Goal: Use online tool/utility: Utilize a website feature to perform a specific function

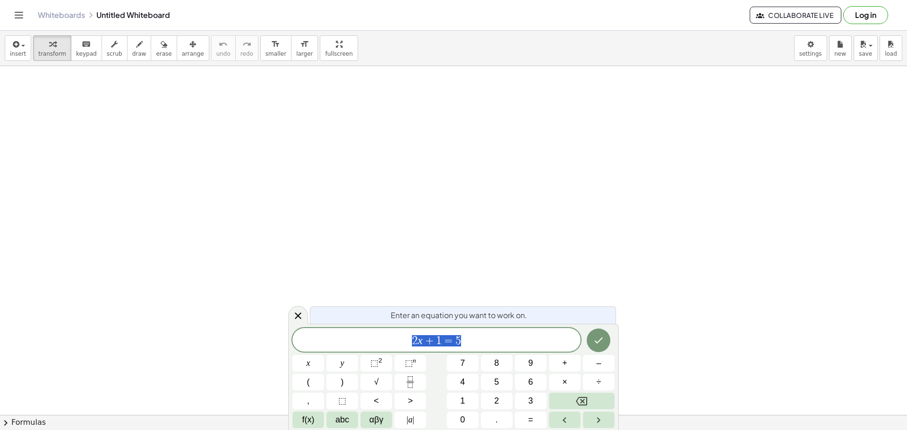
click at [356, 205] on div at bounding box center [453, 303] width 907 height 759
click at [134, 115] on div at bounding box center [453, 303] width 907 height 759
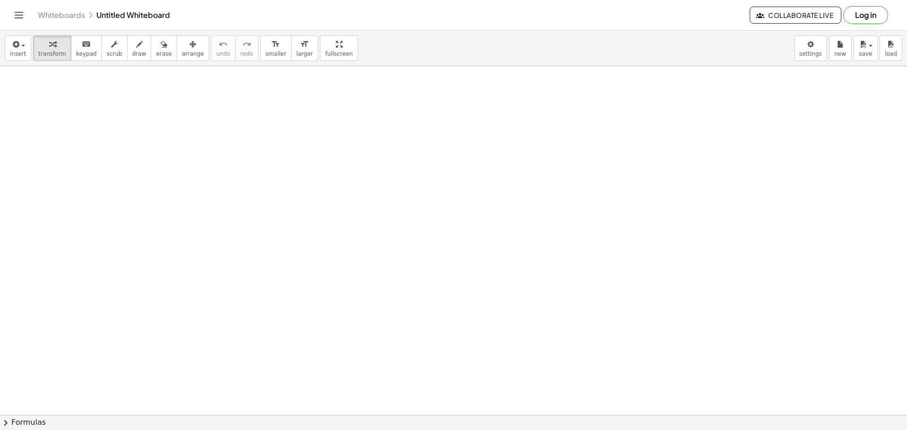
drag, startPoint x: 127, startPoint y: 103, endPoint x: 157, endPoint y: 110, distance: 30.9
click at [154, 122] on div at bounding box center [453, 303] width 907 height 759
drag, startPoint x: 144, startPoint y: 89, endPoint x: 253, endPoint y: 103, distance: 110.0
click at [288, 123] on div at bounding box center [453, 303] width 907 height 759
drag, startPoint x: 126, startPoint y: 58, endPoint x: 153, endPoint y: 87, distance: 40.1
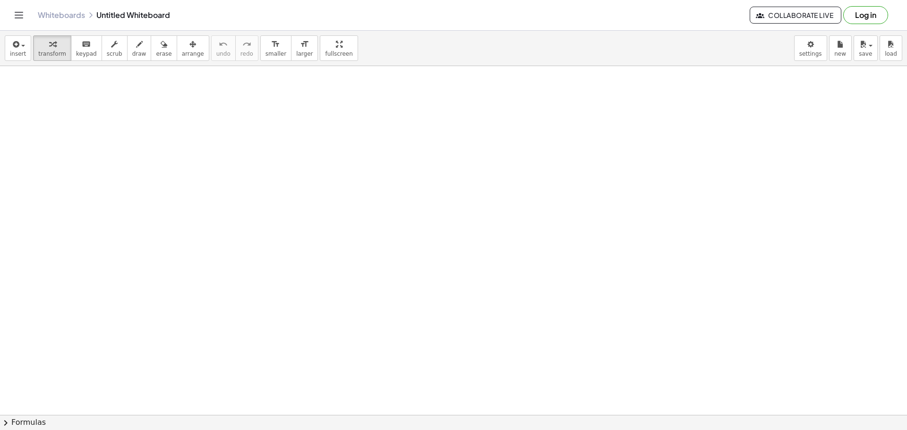
click at [127, 57] on button "draw" at bounding box center [139, 47] width 25 height 25
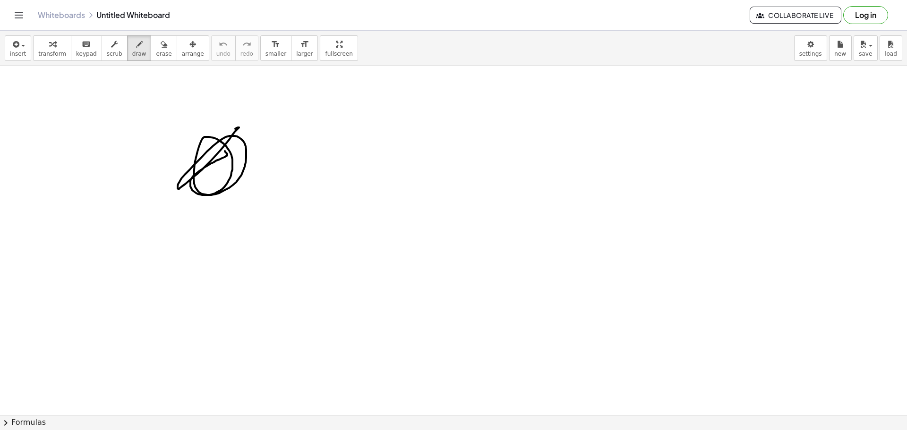
drag, startPoint x: 213, startPoint y: 162, endPoint x: 224, endPoint y: 135, distance: 29.3
click at [224, 135] on div at bounding box center [453, 303] width 907 height 759
click at [817, 53] on body "Graspable Math Activities Get Started Activity Bank Assigned Work Classes White…" at bounding box center [453, 215] width 907 height 430
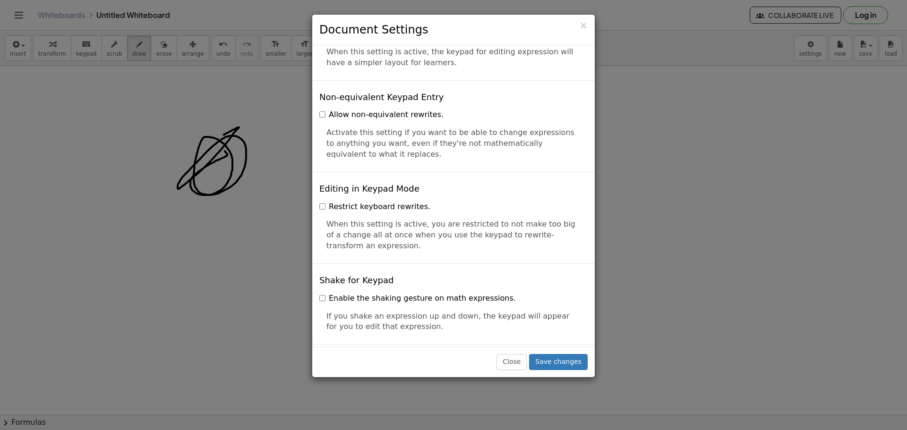
scroll to position [2221, 0]
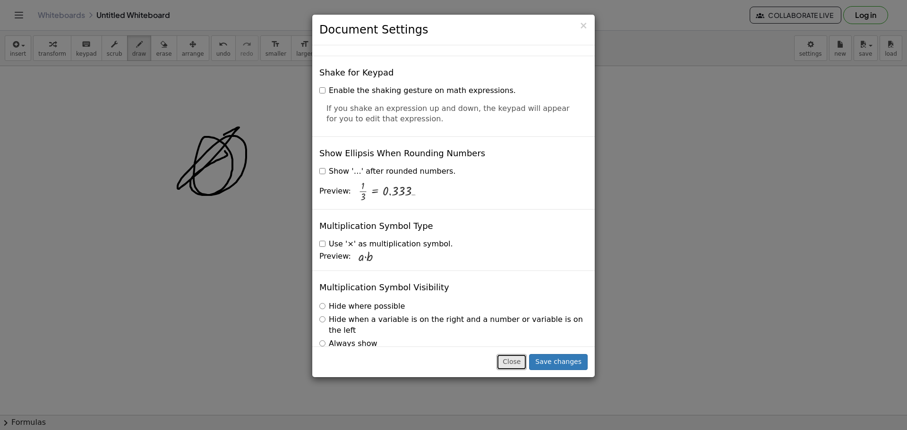
click at [514, 356] on button "Close" at bounding box center [511, 362] width 30 height 16
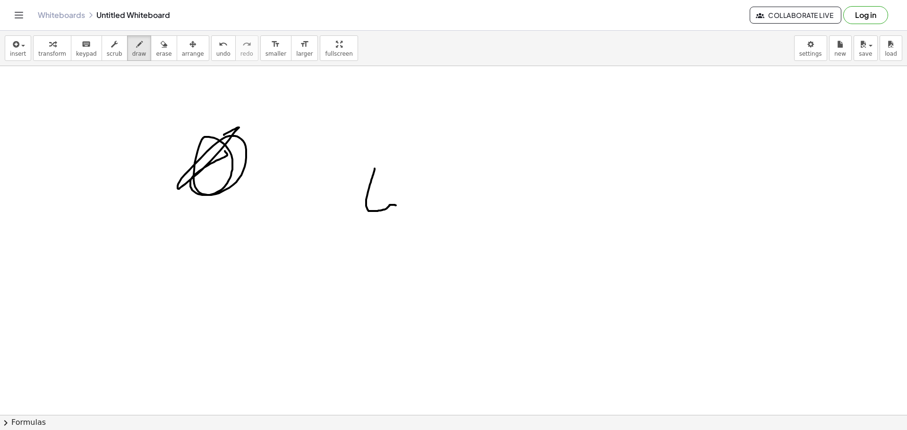
drag, startPoint x: 389, startPoint y: 206, endPoint x: 370, endPoint y: 188, distance: 26.0
click at [373, 182] on div at bounding box center [453, 303] width 907 height 759
click at [161, 44] on icon "button" at bounding box center [164, 44] width 7 height 11
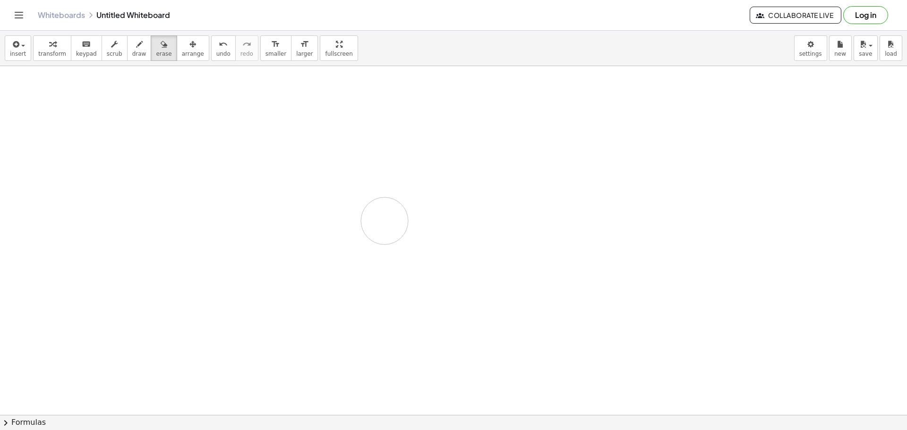
drag, startPoint x: 205, startPoint y: 175, endPoint x: 291, endPoint y: 187, distance: 86.3
click at [385, 208] on div at bounding box center [453, 303] width 907 height 759
click at [132, 48] on div "button" at bounding box center [139, 43] width 14 height 11
drag, startPoint x: 89, startPoint y: 88, endPoint x: 55, endPoint y: 117, distance: 44.6
click at [55, 118] on div at bounding box center [453, 303] width 907 height 759
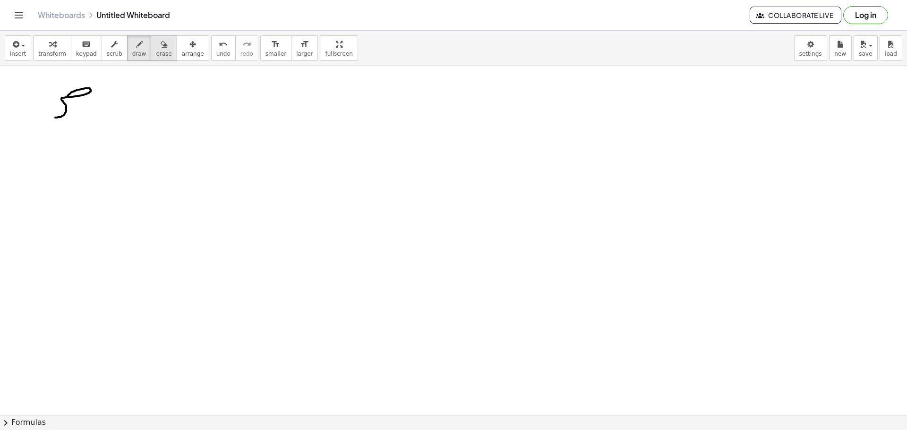
click at [156, 53] on span "erase" at bounding box center [164, 54] width 16 height 7
drag, startPoint x: 52, startPoint y: 103, endPoint x: 117, endPoint y: 65, distance: 75.8
click at [102, 84] on div at bounding box center [453, 303] width 907 height 759
click at [127, 54] on button "draw" at bounding box center [139, 47] width 25 height 25
drag, startPoint x: 95, startPoint y: 91, endPoint x: 90, endPoint y: 130, distance: 39.6
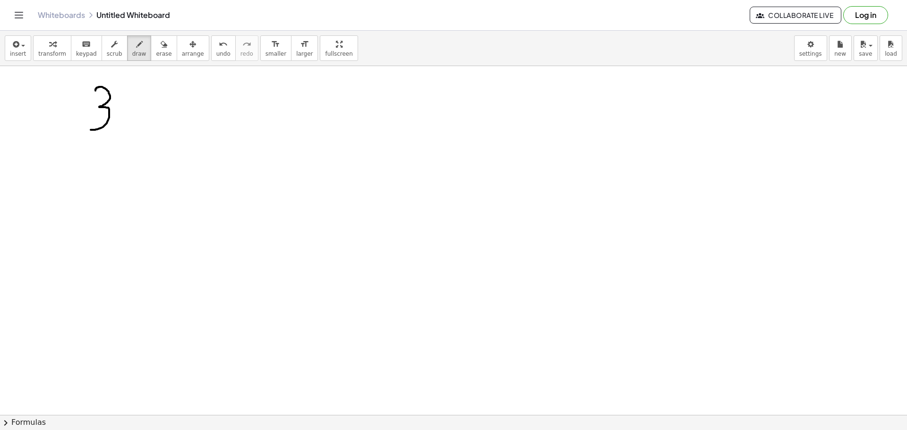
click at [90, 130] on div at bounding box center [453, 303] width 907 height 759
drag, startPoint x: 135, startPoint y: 91, endPoint x: 116, endPoint y: 124, distance: 38.1
click at [117, 124] on div at bounding box center [453, 303] width 907 height 759
drag, startPoint x: 152, startPoint y: 113, endPoint x: 169, endPoint y: 113, distance: 17.5
click at [169, 113] on div at bounding box center [453, 303] width 907 height 759
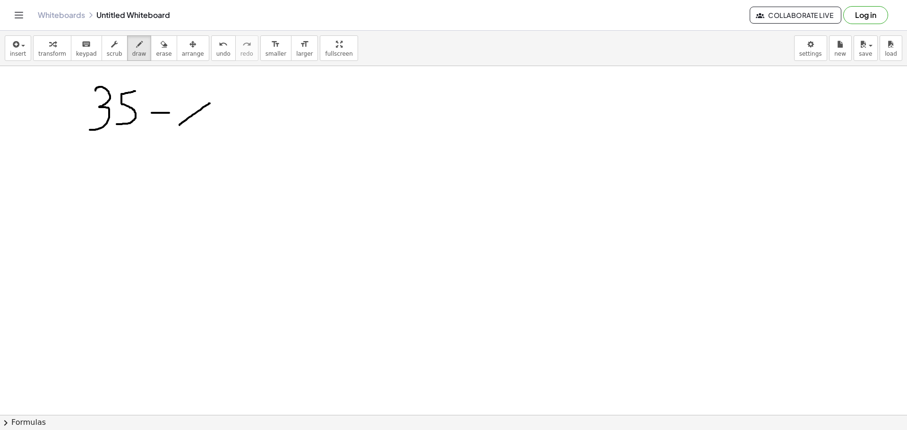
drag, startPoint x: 179, startPoint y: 125, endPoint x: 171, endPoint y: 102, distance: 25.1
click at [171, 102] on div at bounding box center [453, 303] width 907 height 759
click at [209, 118] on div at bounding box center [453, 303] width 907 height 759
drag, startPoint x: 222, startPoint y: 113, endPoint x: 237, endPoint y: 129, distance: 21.7
click at [237, 129] on div at bounding box center [453, 303] width 907 height 759
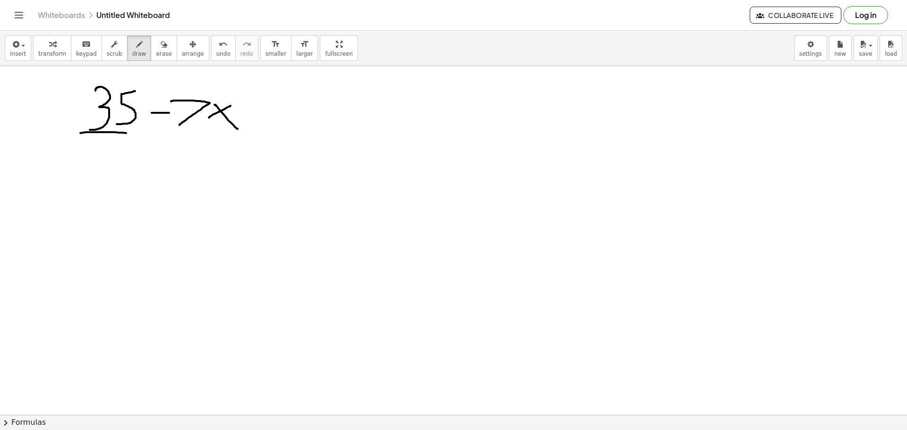
drag, startPoint x: 80, startPoint y: 133, endPoint x: 206, endPoint y: 135, distance: 126.1
click at [206, 135] on div at bounding box center [453, 303] width 907 height 759
drag, startPoint x: 117, startPoint y: 154, endPoint x: 92, endPoint y: 165, distance: 27.3
click at [92, 165] on div at bounding box center [453, 303] width 907 height 759
drag, startPoint x: 99, startPoint y: 150, endPoint x: 115, endPoint y: 170, distance: 25.5
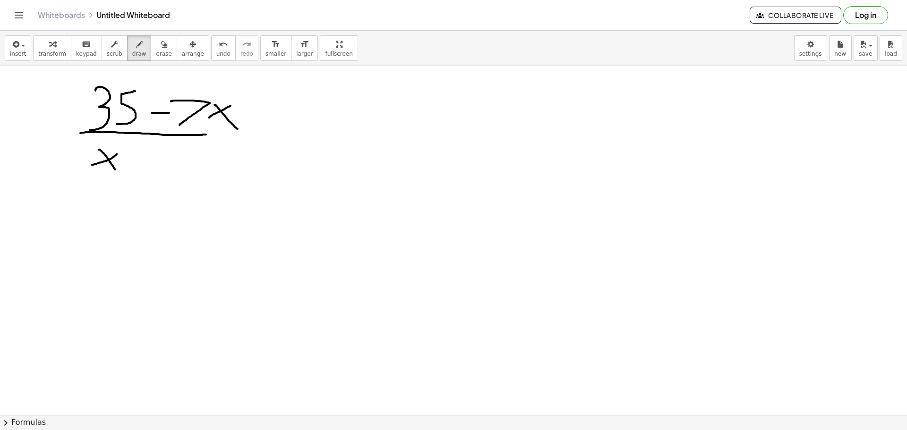
click at [115, 170] on div at bounding box center [453, 303] width 907 height 759
drag, startPoint x: 134, startPoint y: 138, endPoint x: 142, endPoint y: 154, distance: 17.7
click at [142, 154] on div at bounding box center [453, 303] width 907 height 759
drag, startPoint x: 156, startPoint y: 156, endPoint x: 171, endPoint y: 157, distance: 14.7
click at [171, 157] on div at bounding box center [453, 303] width 907 height 759
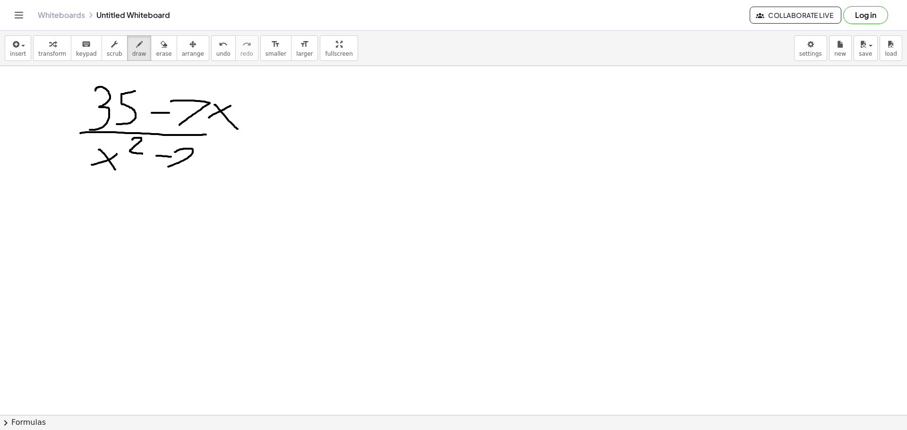
drag, startPoint x: 175, startPoint y: 152, endPoint x: 199, endPoint y: 163, distance: 26.4
click at [190, 167] on div at bounding box center [453, 303] width 907 height 759
drag, startPoint x: 202, startPoint y: 153, endPoint x: 199, endPoint y: 167, distance: 14.1
click at [199, 166] on div at bounding box center [453, 303] width 907 height 759
click at [156, 57] on span "erase" at bounding box center [164, 54] width 16 height 7
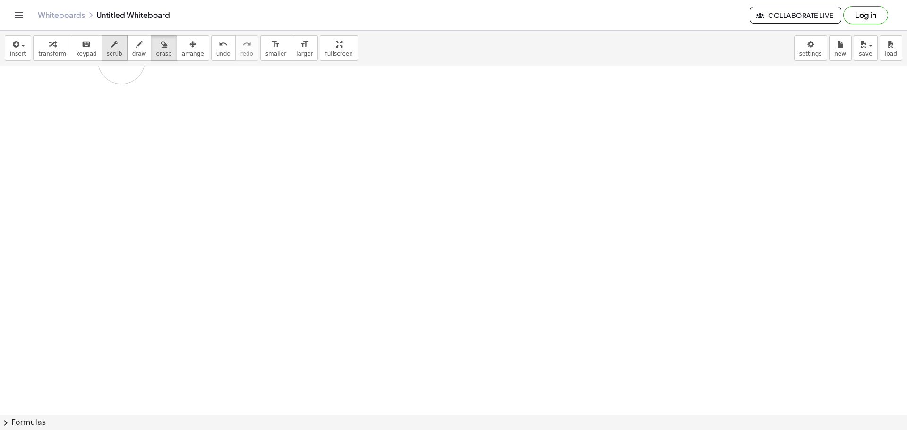
drag, startPoint x: 144, startPoint y: 161, endPoint x: 112, endPoint y: 60, distance: 105.9
click at [116, 60] on div "insert select one: Math Expression Function Text Youtube Video Graphing Geometr…" at bounding box center [453, 230] width 907 height 399
click at [75, 81] on div at bounding box center [453, 303] width 907 height 759
click at [62, 52] on button "transform" at bounding box center [52, 47] width 38 height 25
click at [78, 51] on span "keypad" at bounding box center [86, 54] width 21 height 7
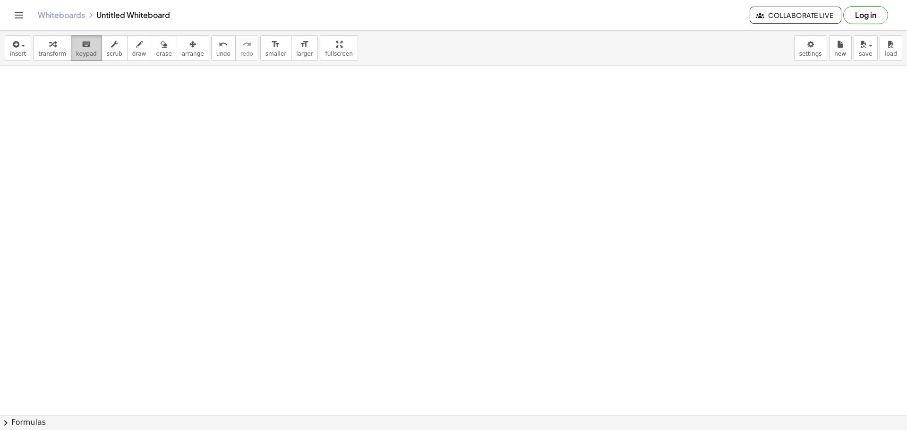
click at [84, 56] on span "keypad" at bounding box center [86, 54] width 21 height 7
drag, startPoint x: 84, startPoint y: 56, endPoint x: 141, endPoint y: 123, distance: 87.7
click at [84, 56] on span "keypad" at bounding box center [86, 54] width 21 height 7
drag, startPoint x: 271, startPoint y: 291, endPoint x: 275, endPoint y: 315, distance: 24.3
click at [271, 296] on div at bounding box center [453, 303] width 907 height 759
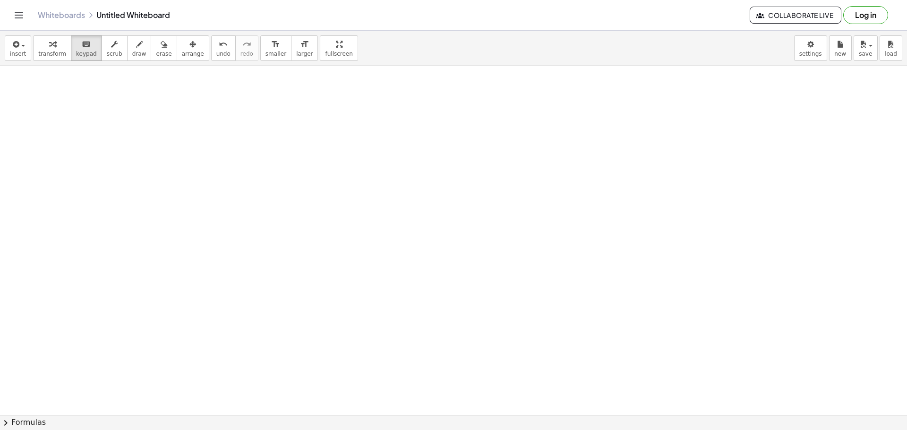
drag, startPoint x: 272, startPoint y: 328, endPoint x: 210, endPoint y: 208, distance: 135.2
click at [270, 327] on div at bounding box center [453, 303] width 907 height 759
click at [44, 51] on span "transform" at bounding box center [52, 54] width 28 height 7
click at [86, 51] on span "keypad" at bounding box center [86, 54] width 21 height 7
drag, startPoint x: 86, startPoint y: 51, endPoint x: 88, endPoint y: 92, distance: 41.6
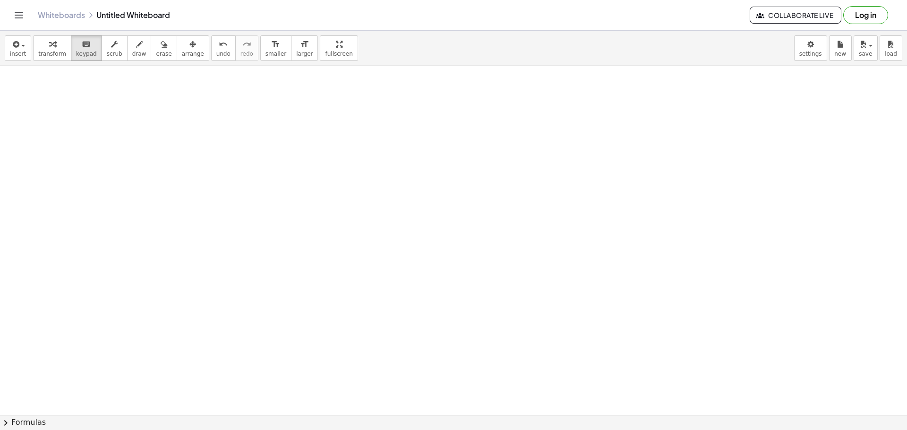
drag, startPoint x: 88, startPoint y: 92, endPoint x: 68, endPoint y: 33, distance: 62.7
click at [68, 33] on div "insert select one: Math Expression Function Text Youtube Video Graphing Geometr…" at bounding box center [453, 48] width 907 height 35
click at [78, 51] on span "keypad" at bounding box center [86, 54] width 21 height 7
drag, startPoint x: 78, startPoint y: 51, endPoint x: 34, endPoint y: 0, distance: 67.6
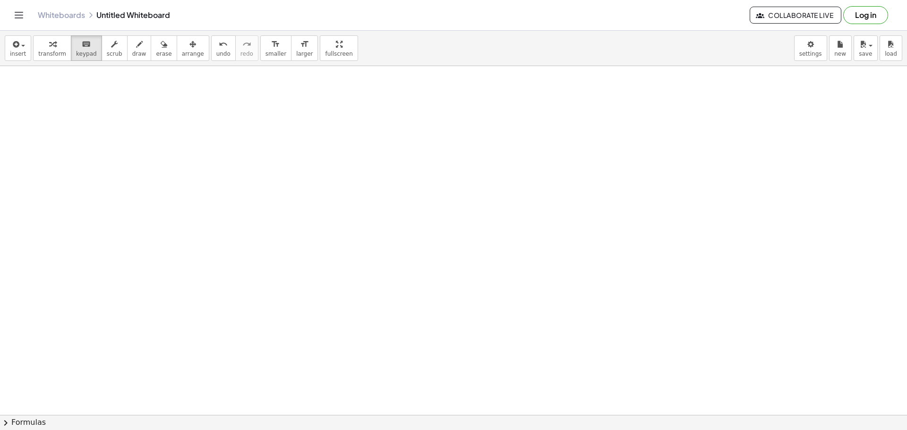
click at [78, 51] on span "keypad" at bounding box center [86, 54] width 21 height 7
